Goal: Information Seeking & Learning: Learn about a topic

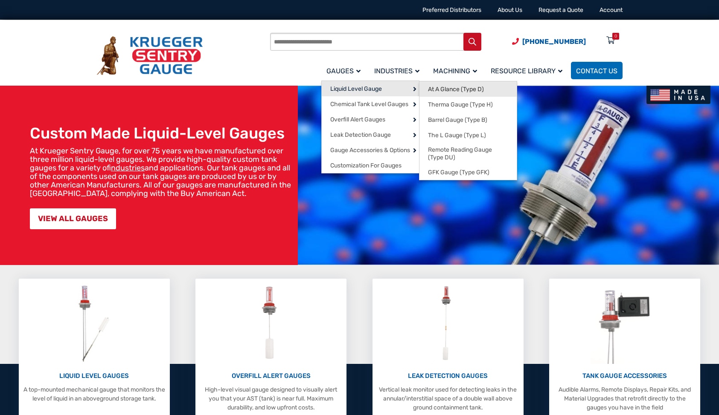
click at [459, 88] on span "At A Glance (Type D)" at bounding box center [456, 90] width 56 height 8
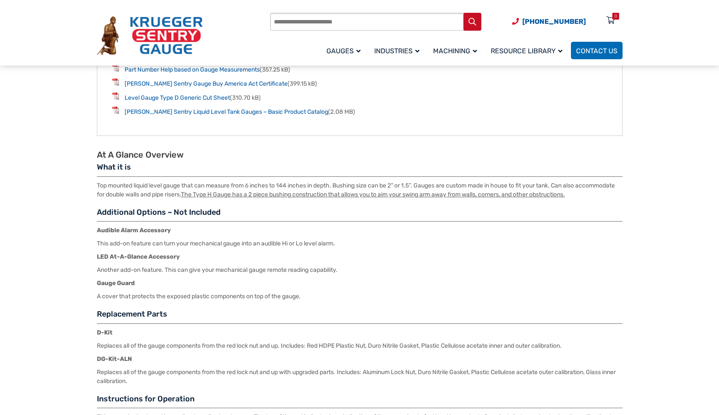
scroll to position [1023, 0]
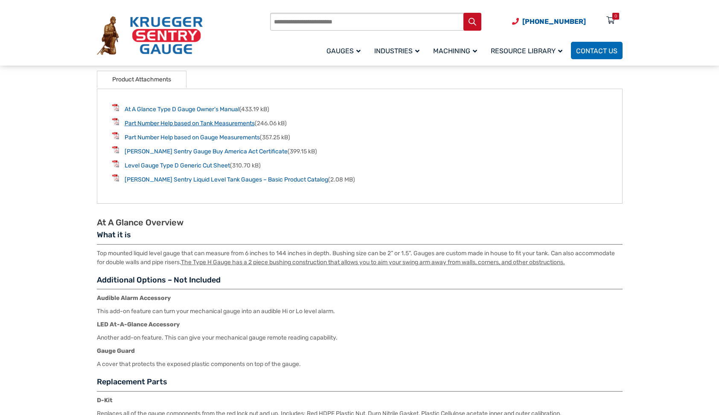
click at [226, 125] on link "Part Number Help based on Tank Measurements" at bounding box center [190, 123] width 130 height 7
click at [184, 139] on link "Part Number Help based on Gauge Measurements" at bounding box center [192, 137] width 135 height 7
click at [173, 111] on link "At A Glance Type D Gauge Owner’s Manual" at bounding box center [182, 109] width 115 height 7
click at [154, 126] on link "Part Number Help based on Tank Measurements" at bounding box center [190, 123] width 130 height 7
click at [228, 141] on link "Part Number Help based on Gauge Measurements" at bounding box center [192, 137] width 135 height 7
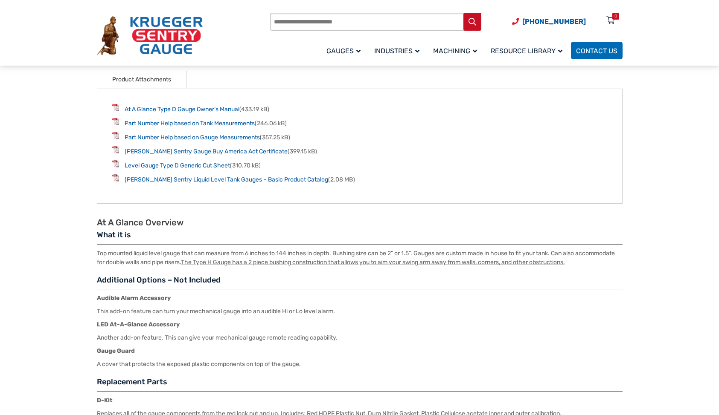
click at [215, 155] on link "[PERSON_NAME] Sentry Gauge Buy America Act Certificate" at bounding box center [206, 151] width 163 height 7
click at [214, 168] on link "Level Gauge Type D Generic Cut Sheet" at bounding box center [177, 165] width 105 height 7
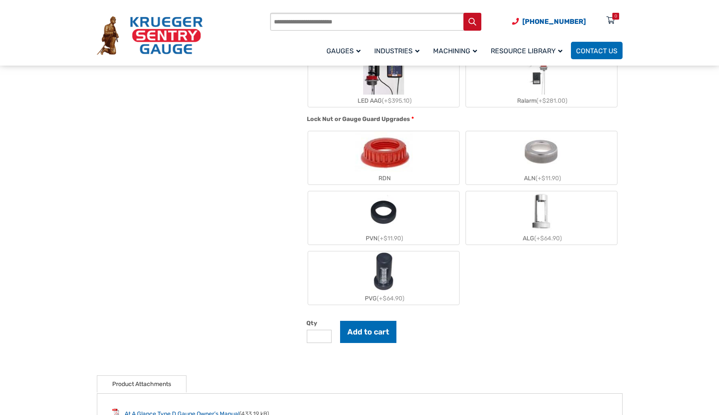
scroll to position [512, 0]
